Goal: Information Seeking & Learning: Learn about a topic

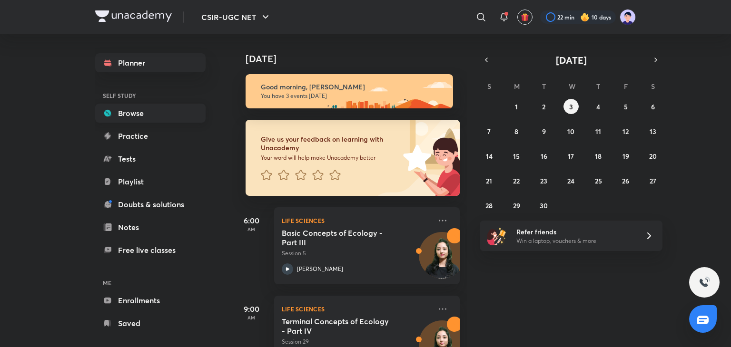
click at [137, 113] on link "Browse" at bounding box center [150, 113] width 110 height 19
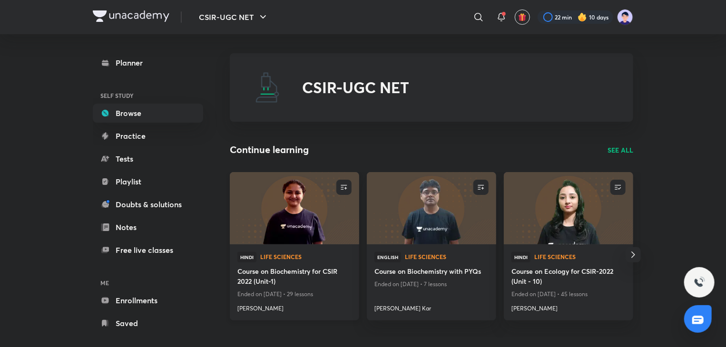
click at [280, 213] on img at bounding box center [294, 208] width 132 height 74
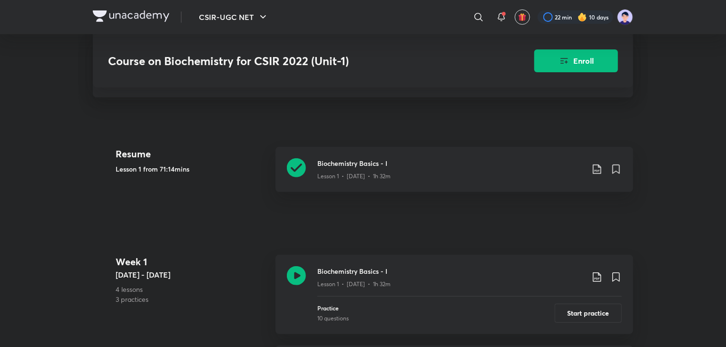
scroll to position [206, 0]
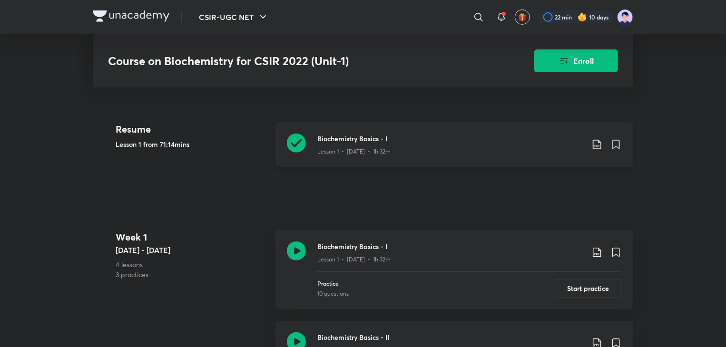
click at [390, 140] on h3 "Biochemistry Basics - I" at bounding box center [450, 139] width 266 height 10
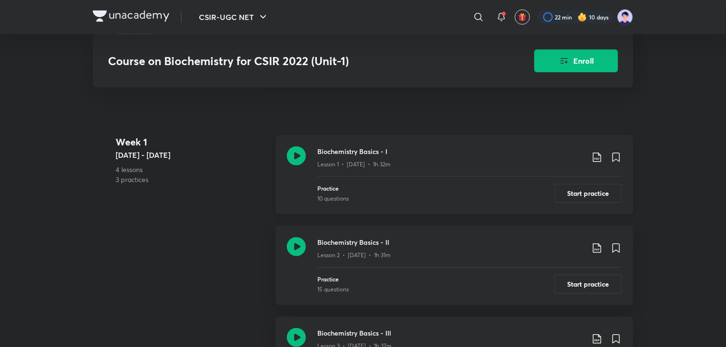
scroll to position [314, 0]
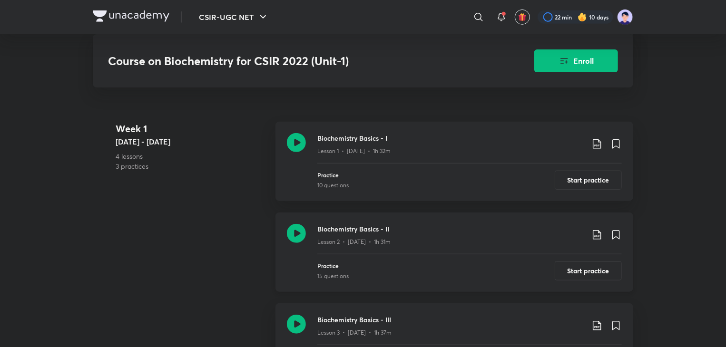
click at [356, 240] on div "Lesson 2 • [DATE] • 1h 31m" at bounding box center [450, 240] width 266 height 12
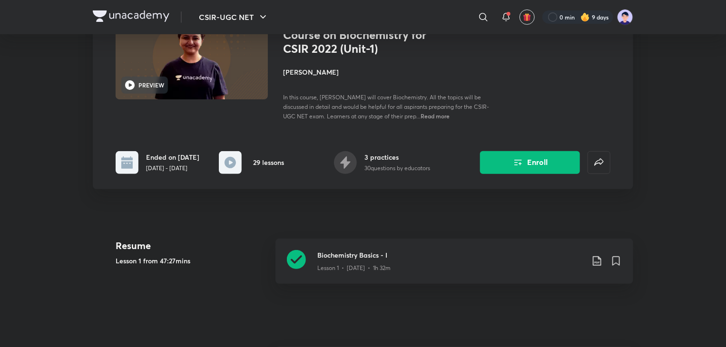
scroll to position [49, 0]
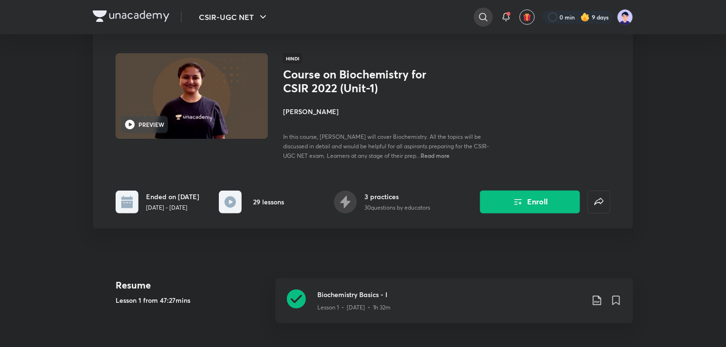
click at [484, 20] on icon at bounding box center [483, 16] width 11 height 11
type input "molecular biology"
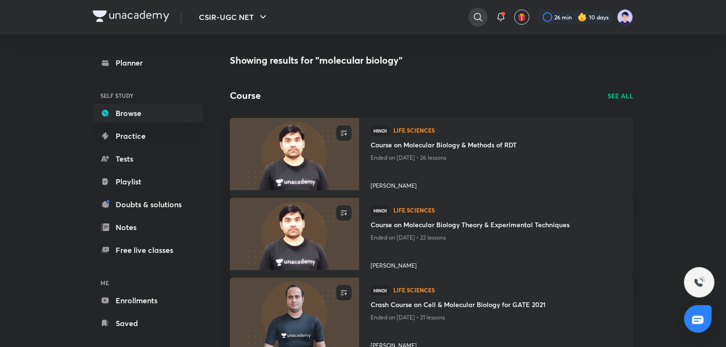
click at [479, 20] on icon at bounding box center [477, 16] width 11 height 11
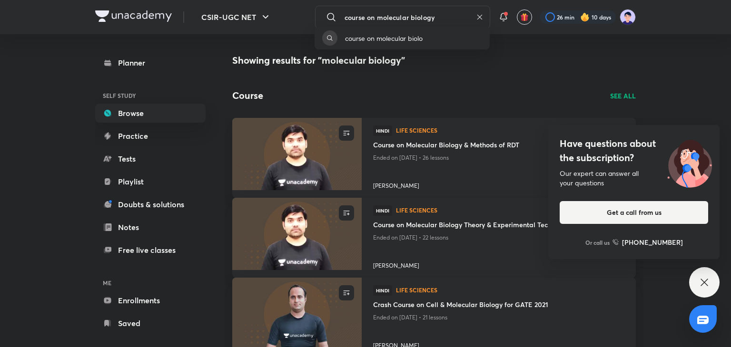
type input "course on molecular biology"
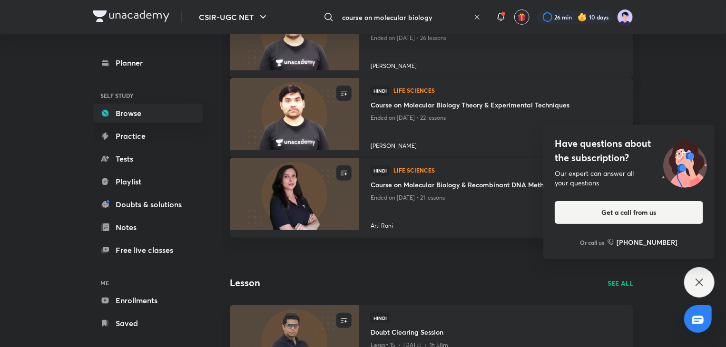
scroll to position [109, 0]
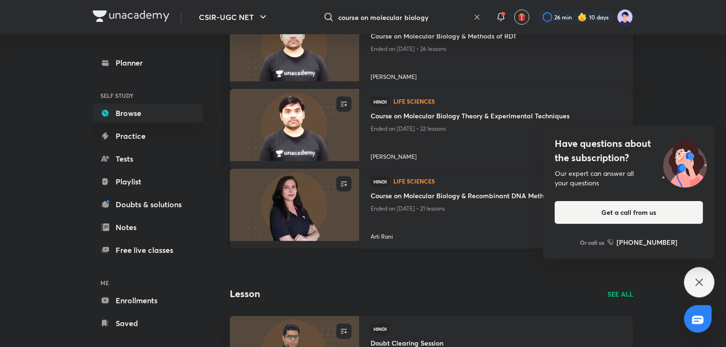
click at [434, 209] on p "Ended on [DATE] • 21 lessons" at bounding box center [496, 209] width 251 height 12
click at [421, 181] on span "Life Sciences" at bounding box center [507, 181] width 228 height 6
